Goal: Information Seeking & Learning: Compare options

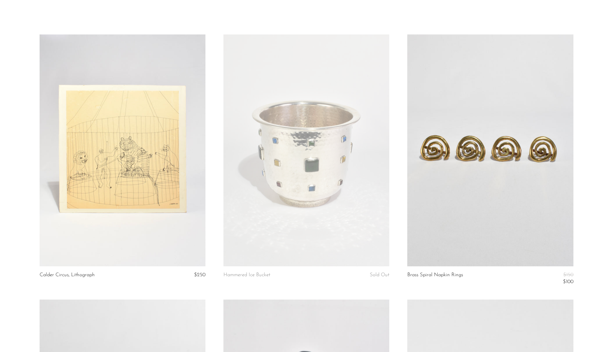
scroll to position [283, 0]
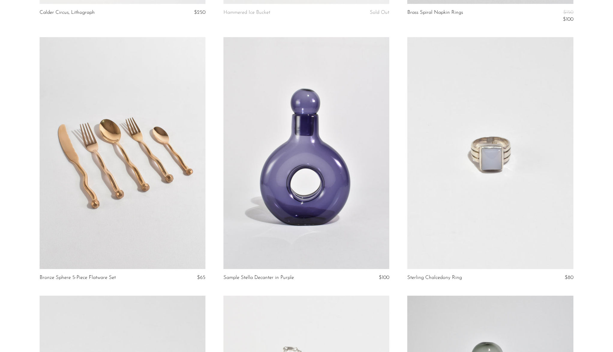
click at [534, 164] on link at bounding box center [490, 153] width 166 height 232
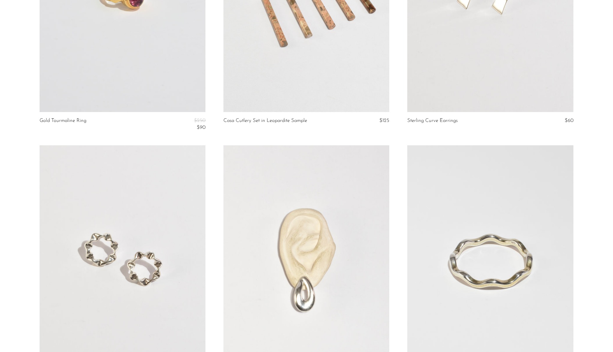
scroll to position [888, 0]
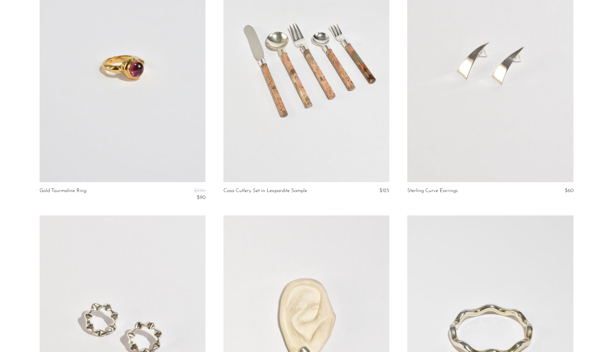
click at [118, 111] on link at bounding box center [123, 66] width 166 height 232
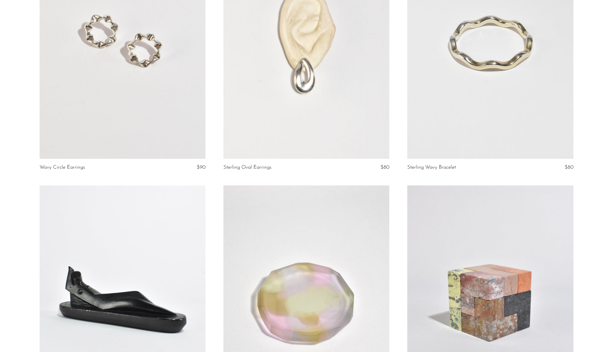
scroll to position [1174, 0]
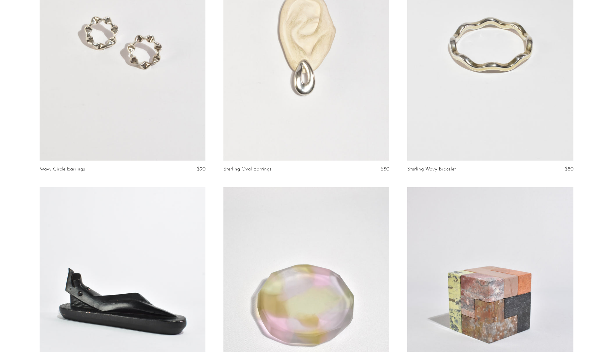
click at [536, 118] on link at bounding box center [490, 45] width 166 height 232
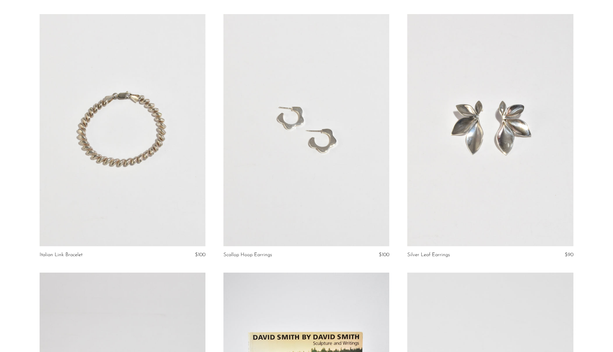
scroll to position [1622, 0]
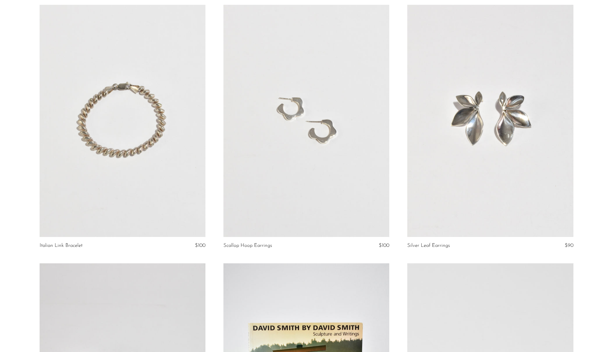
click at [316, 181] on link at bounding box center [306, 121] width 166 height 232
click at [112, 193] on link at bounding box center [123, 121] width 166 height 232
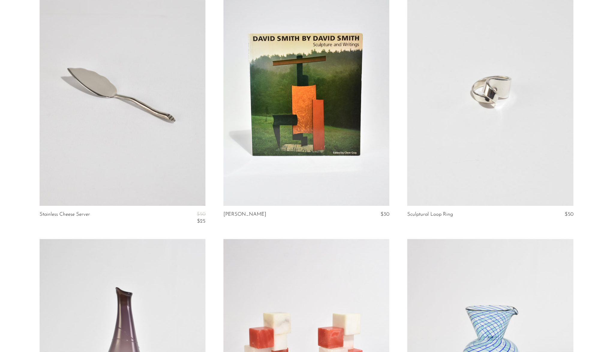
scroll to position [1912, 0]
click at [448, 120] on link at bounding box center [490, 90] width 166 height 232
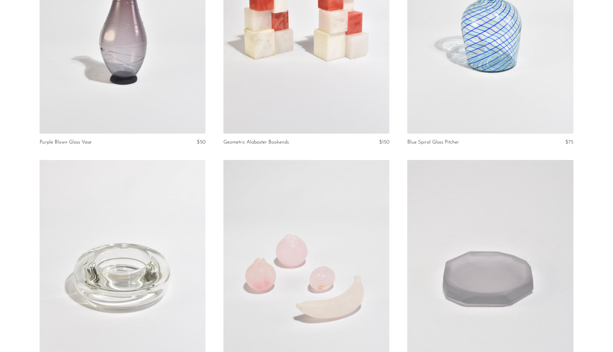
scroll to position [2387, 0]
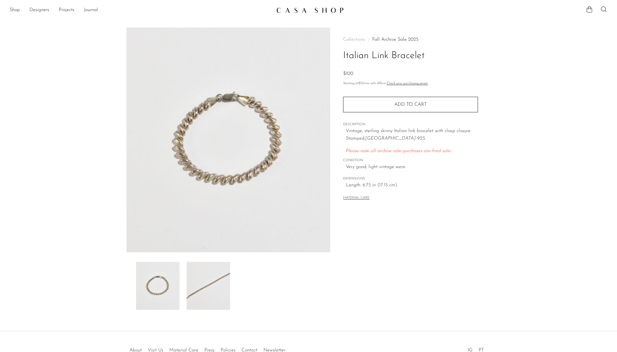
click at [209, 290] on img at bounding box center [208, 286] width 43 height 48
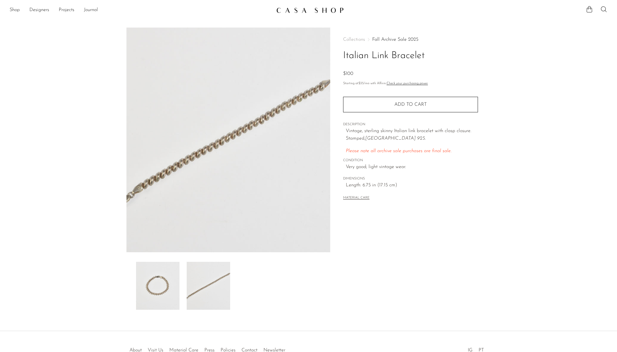
click at [205, 154] on img at bounding box center [228, 140] width 204 height 225
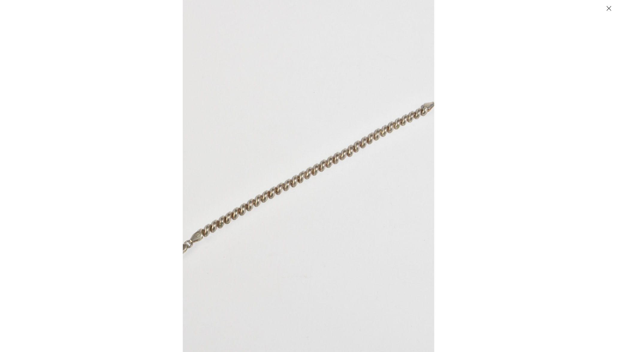
click at [246, 205] on img at bounding box center [308, 176] width 251 height 352
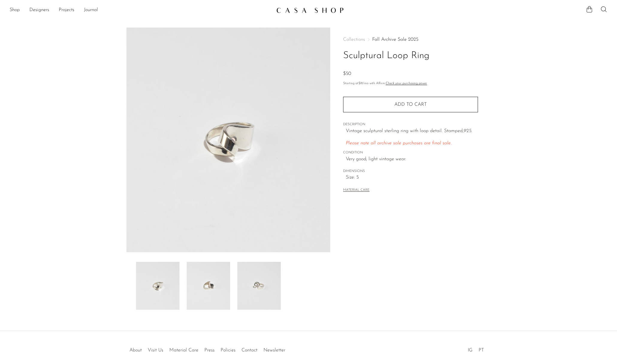
click at [255, 292] on img at bounding box center [258, 286] width 43 height 48
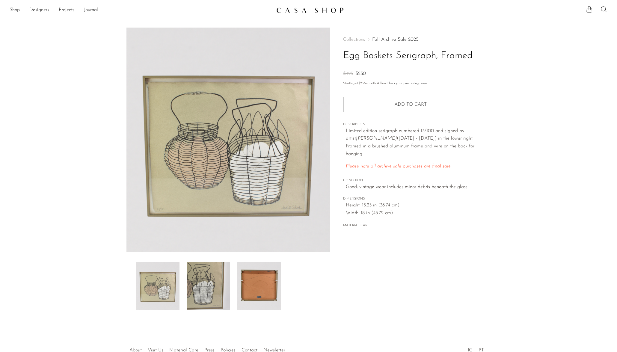
click at [207, 287] on img at bounding box center [208, 286] width 43 height 48
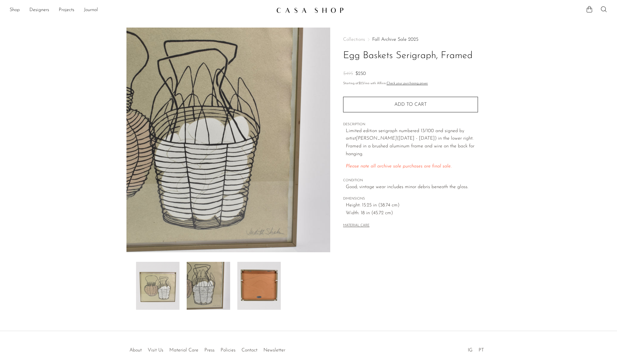
click at [271, 288] on img at bounding box center [258, 286] width 43 height 48
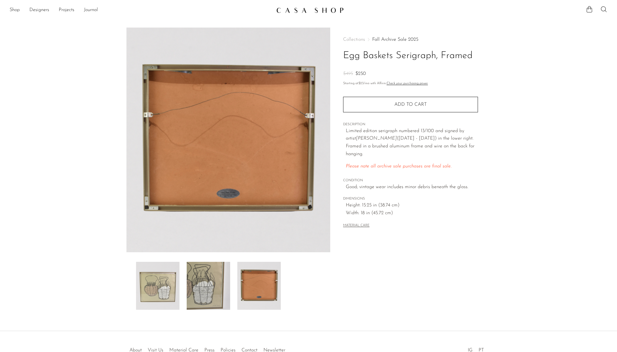
click at [198, 292] on img at bounding box center [208, 286] width 43 height 48
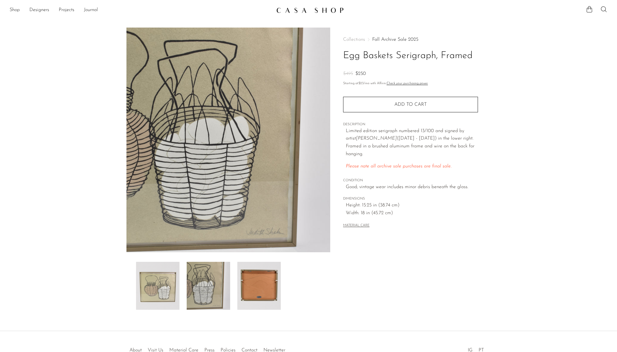
click at [159, 291] on img at bounding box center [157, 286] width 43 height 48
